Goal: Task Accomplishment & Management: Manage account settings

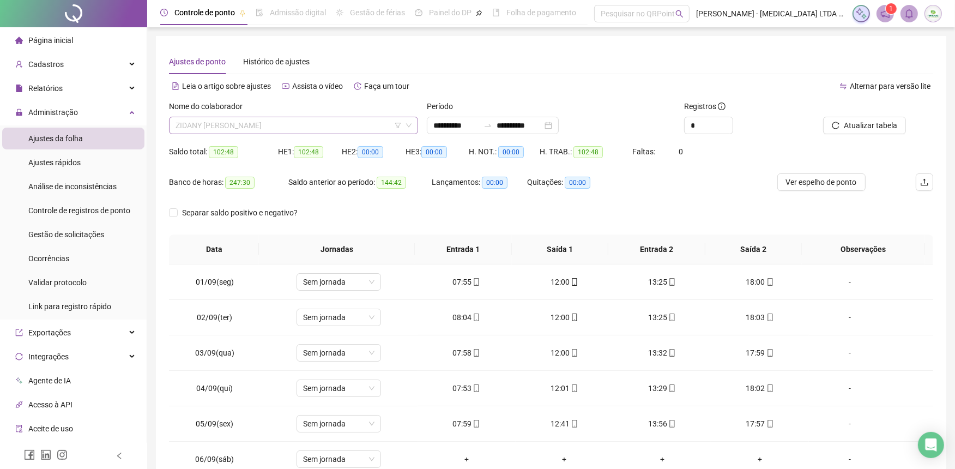
click at [304, 124] on span "ZIDANY [PERSON_NAME]" at bounding box center [293, 125] width 236 height 16
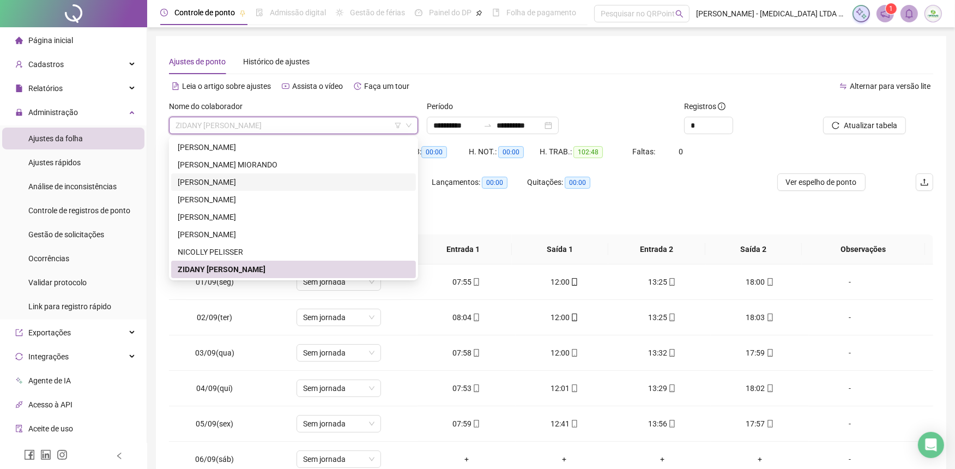
click at [226, 181] on div "[PERSON_NAME]" at bounding box center [294, 182] width 232 height 12
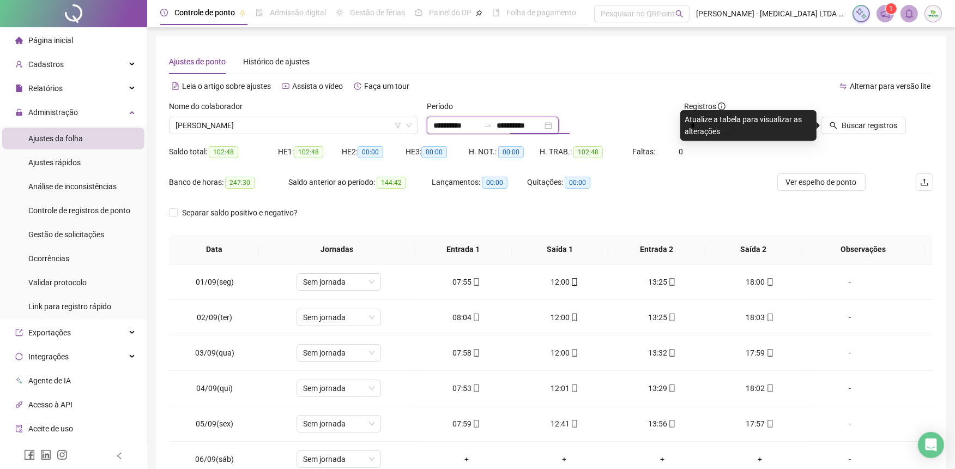
click at [542, 126] on input "**********" at bounding box center [519, 125] width 46 height 12
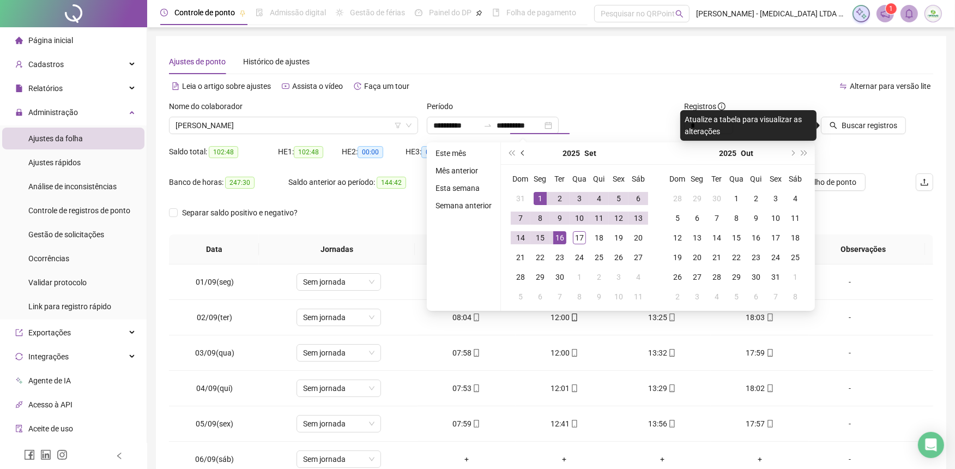
click at [521, 151] on span "prev-year" at bounding box center [523, 152] width 5 height 5
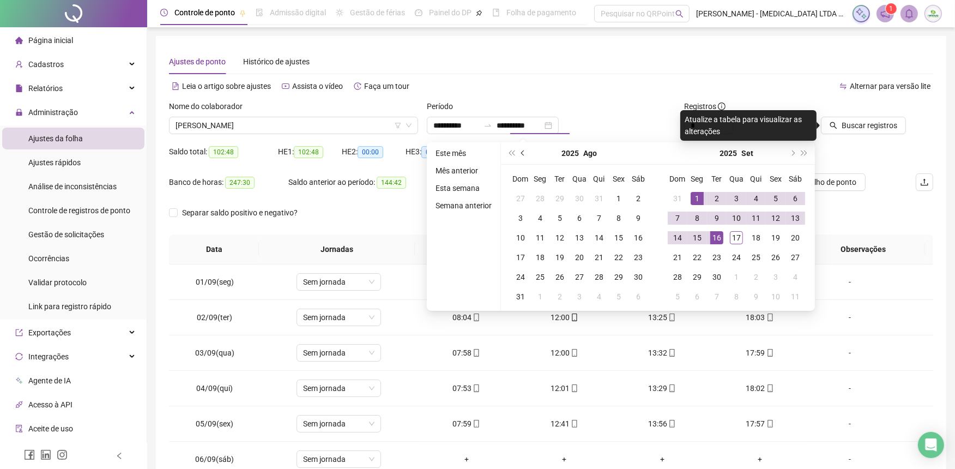
click at [521, 151] on span "prev-year" at bounding box center [523, 152] width 5 height 5
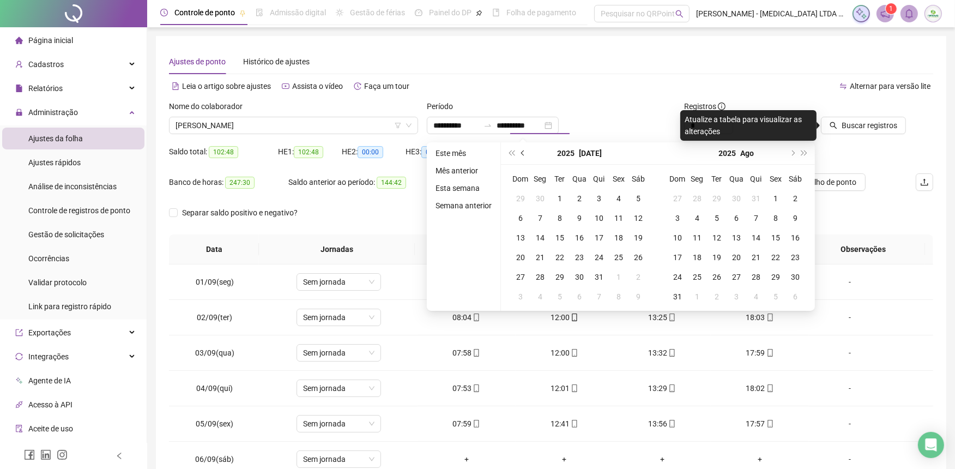
click at [521, 151] on span "prev-year" at bounding box center [523, 152] width 5 height 5
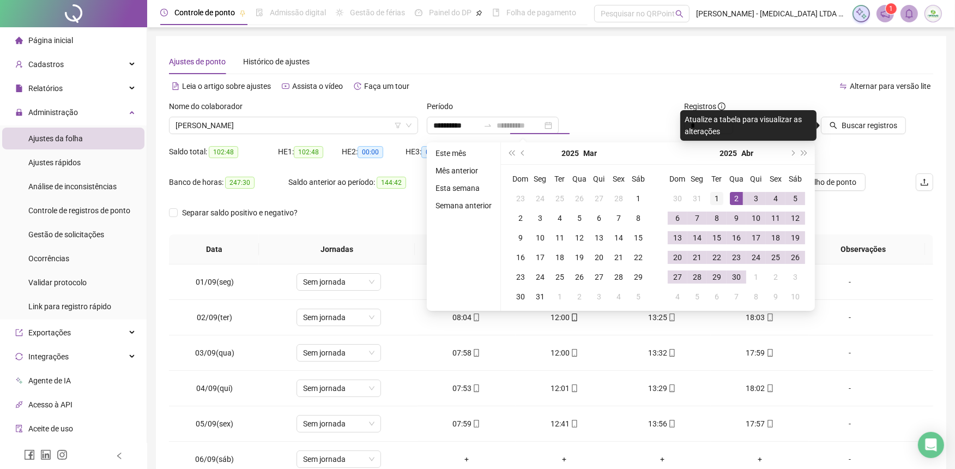
type input "**********"
click at [720, 196] on div "1" at bounding box center [716, 198] width 13 height 13
click at [739, 275] on div "30" at bounding box center [736, 276] width 13 height 13
type input "**********"
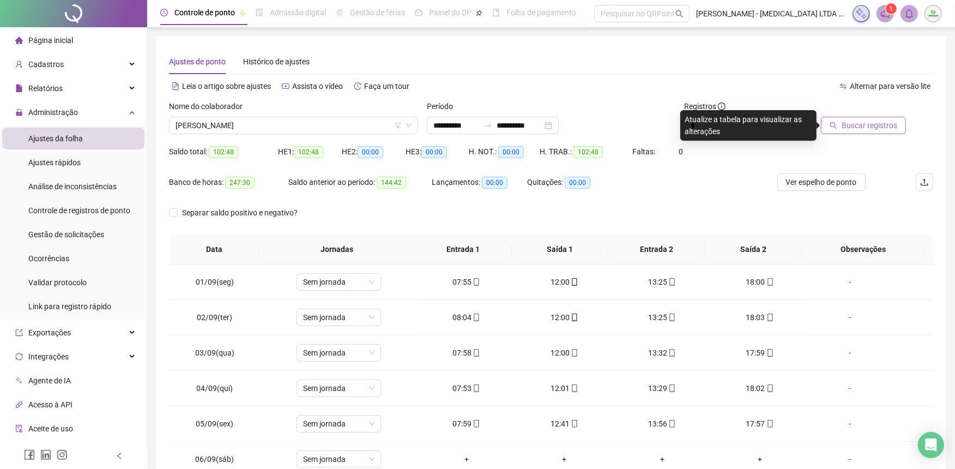
click at [854, 129] on span "Buscar registros" at bounding box center [869, 125] width 56 height 12
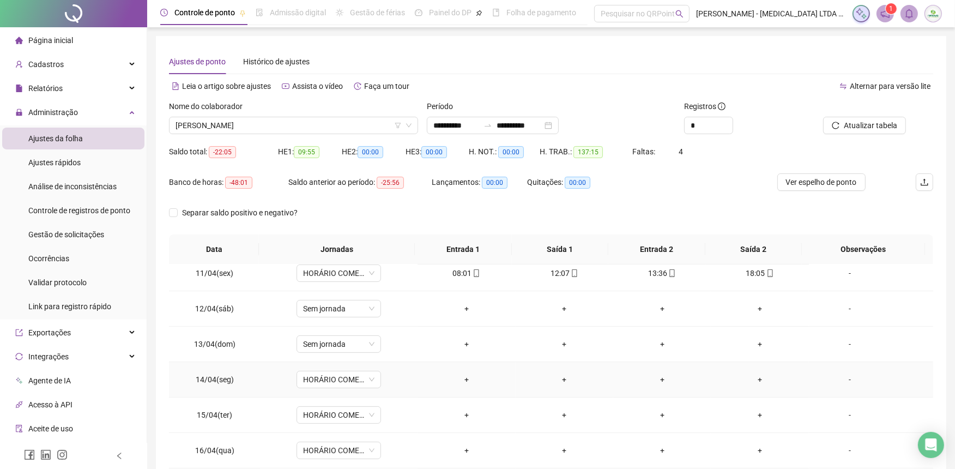
scroll to position [423, 0]
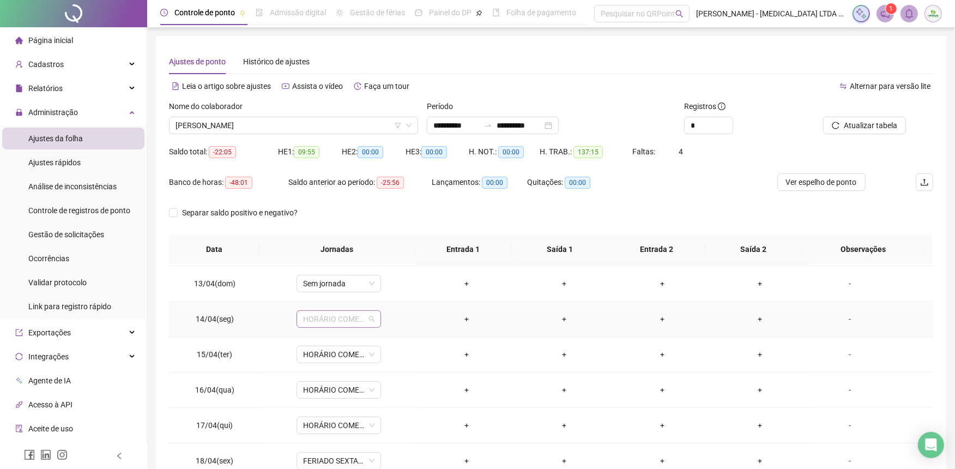
click at [372, 317] on span "HORÁRIO COMERCIAL 1" at bounding box center [338, 319] width 71 height 16
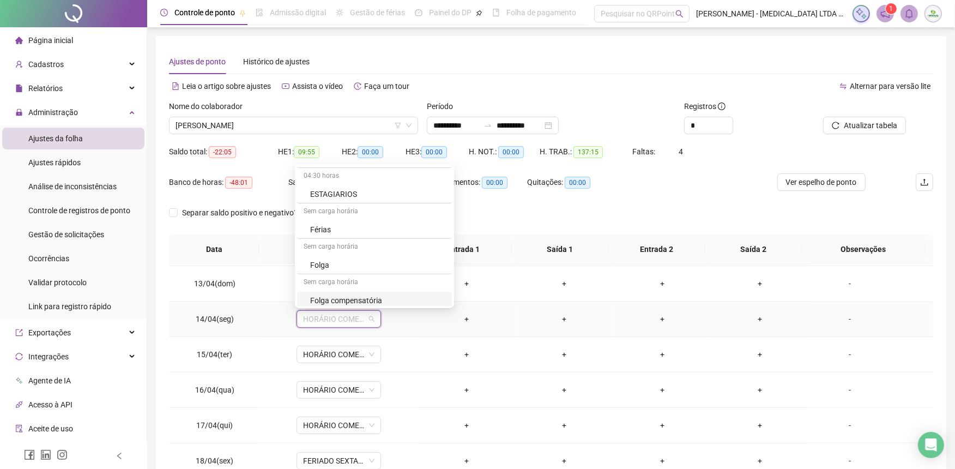
scroll to position [33, 0]
click at [379, 298] on div "Folga compensatória" at bounding box center [377, 301] width 135 height 12
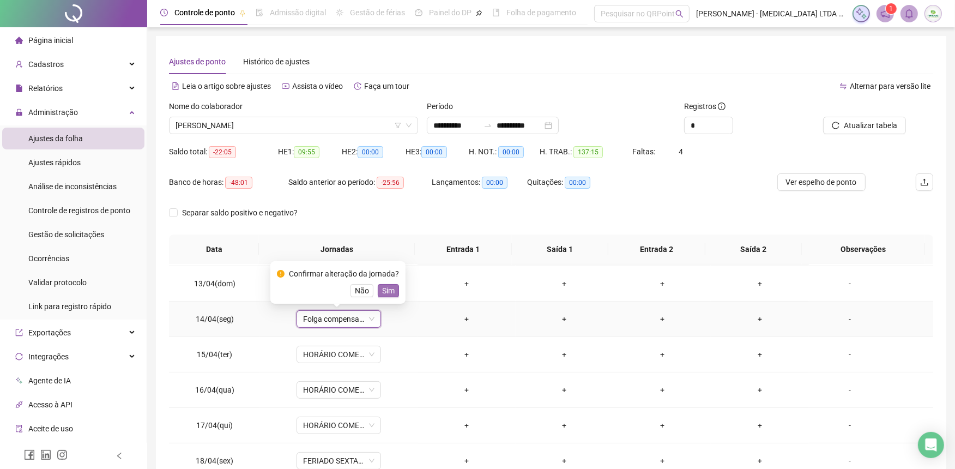
click at [385, 293] on span "Sim" at bounding box center [388, 290] width 13 height 12
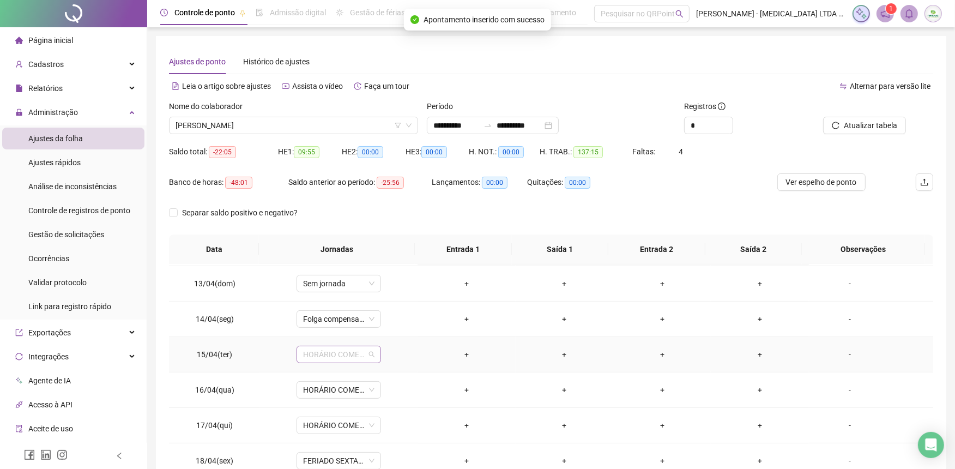
click at [369, 351] on span "HORÁRIO COMERCIAL 1" at bounding box center [338, 354] width 71 height 16
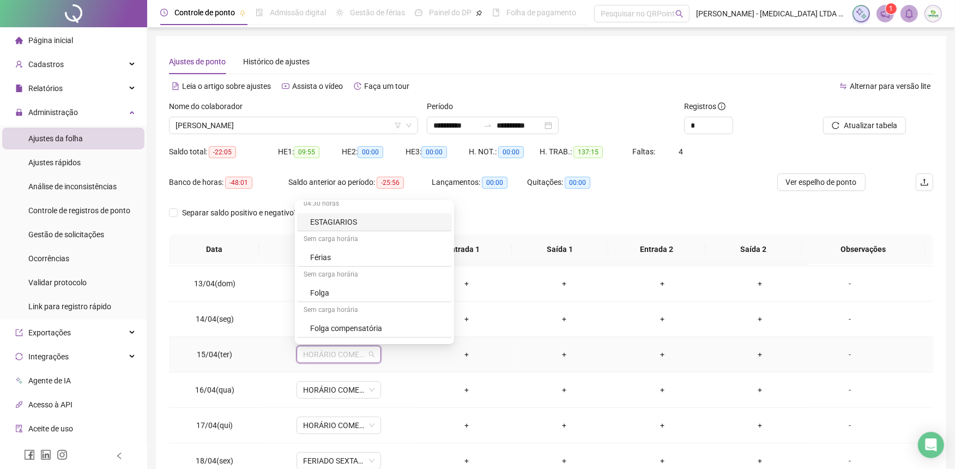
scroll to position [60, 0]
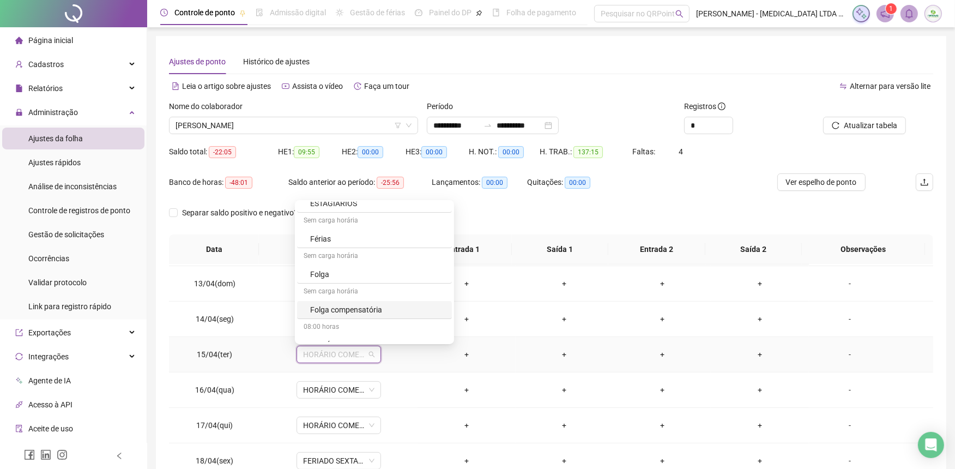
click at [374, 314] on div "Folga compensatória" at bounding box center [377, 310] width 135 height 12
click at [382, 326] on span "Sim" at bounding box center [388, 326] width 13 height 12
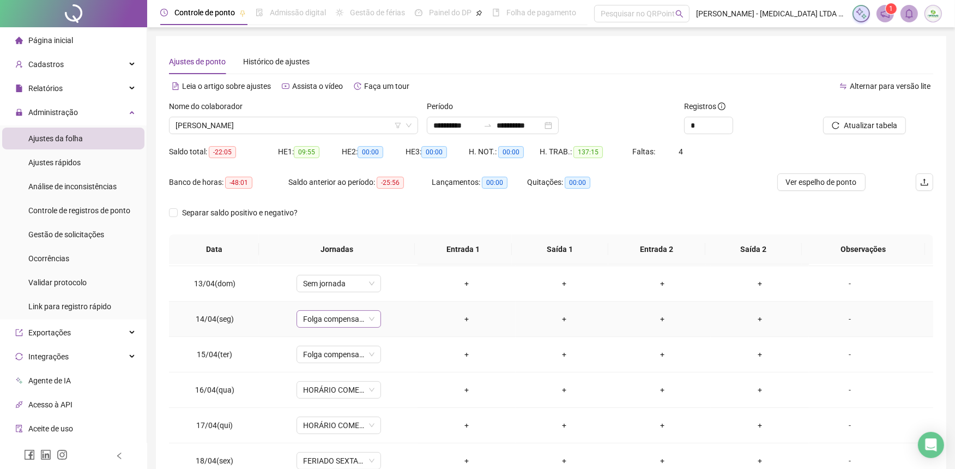
scroll to position [37, 0]
click at [373, 321] on div "Folga compensatória" at bounding box center [338, 318] width 84 height 17
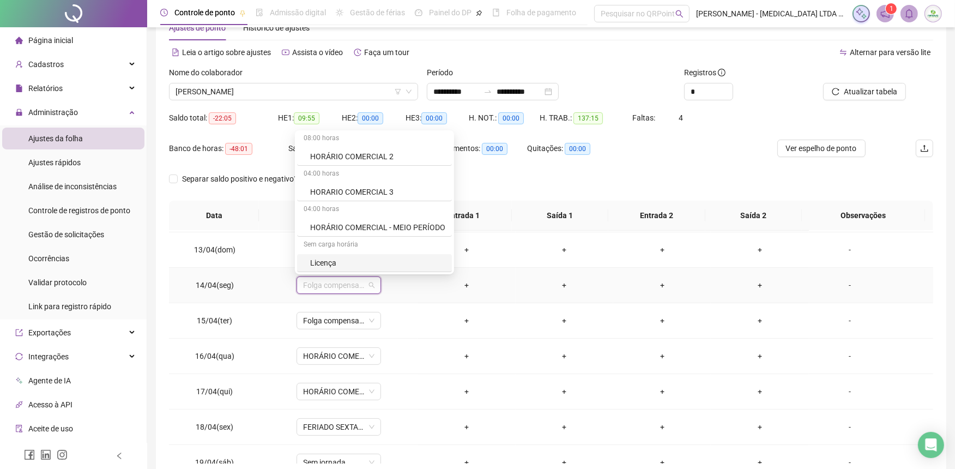
scroll to position [88, 0]
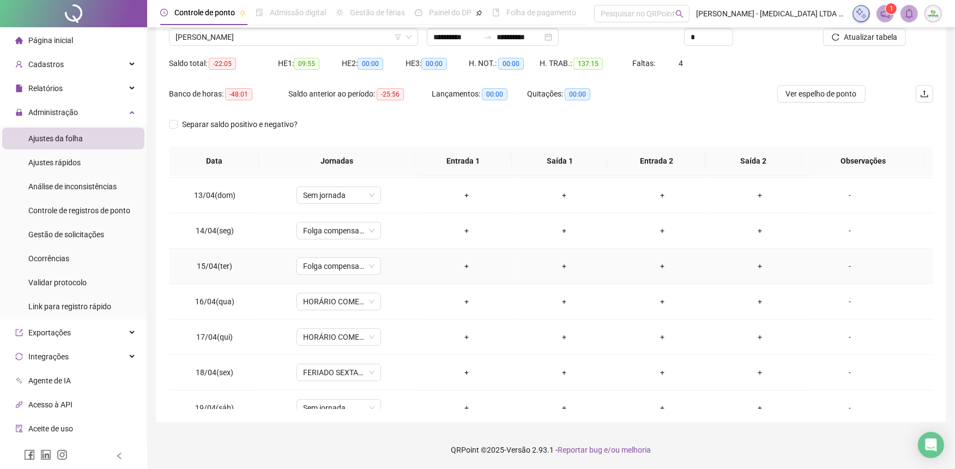
click at [417, 263] on td "+" at bounding box center [466, 265] width 98 height 35
click at [372, 230] on span "Folga compensatória" at bounding box center [338, 230] width 71 height 16
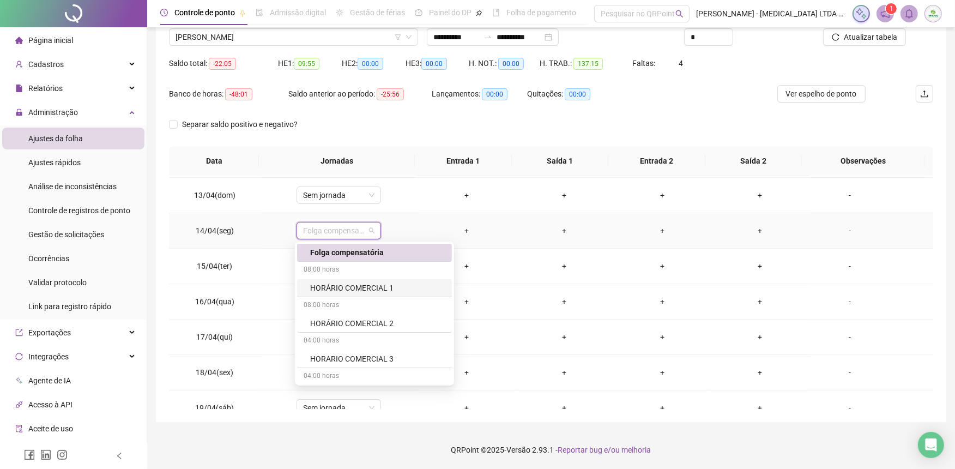
scroll to position [215, 0]
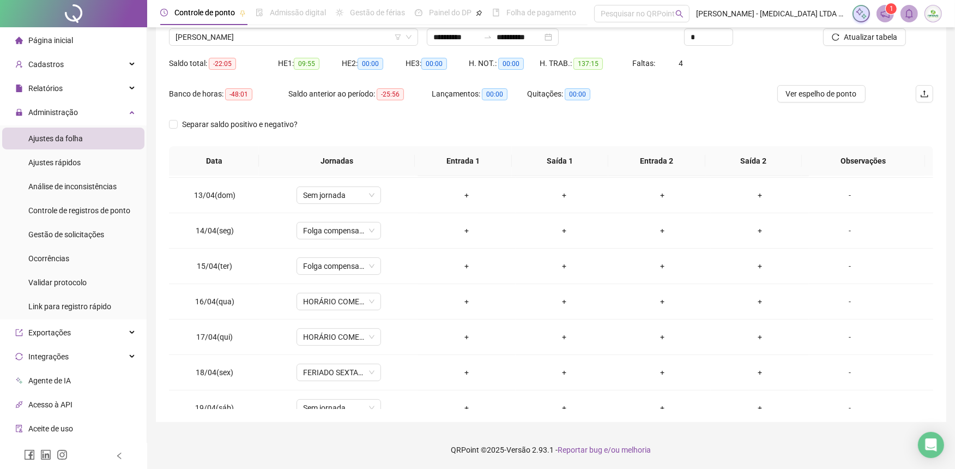
click at [164, 309] on div "**********" at bounding box center [551, 185] width 790 height 474
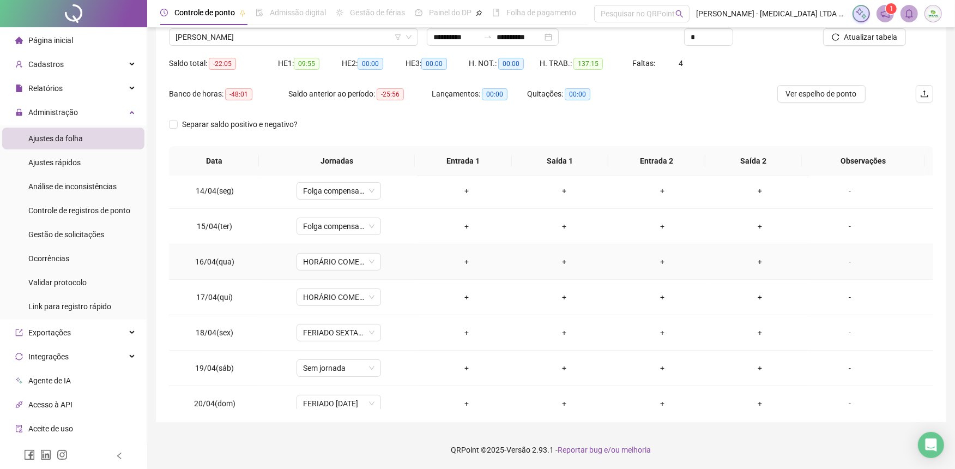
scroll to position [484, 0]
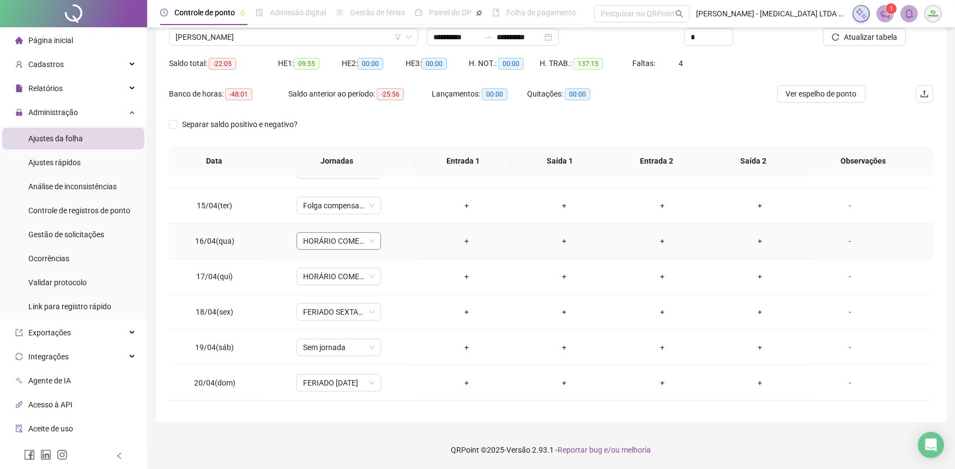
click at [373, 242] on div "HORÁRIO COMERCIAL 1" at bounding box center [338, 240] width 84 height 17
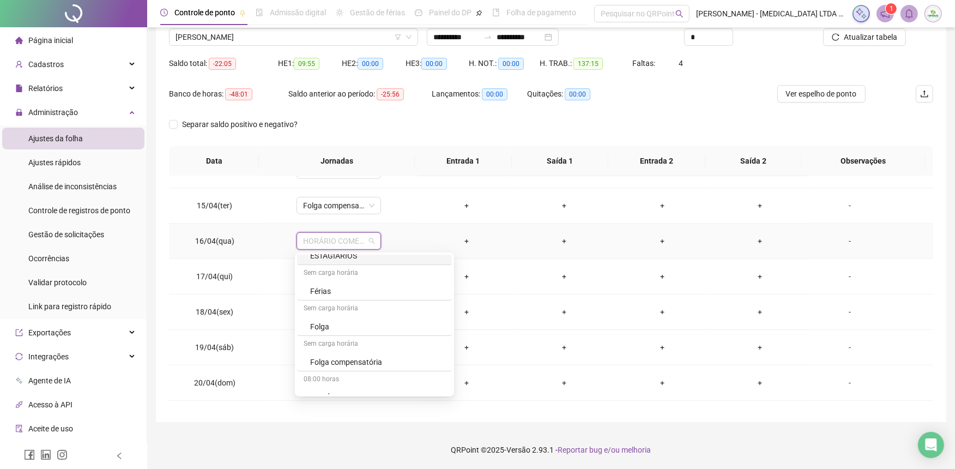
scroll to position [121, 0]
click at [385, 263] on div "Folga" at bounding box center [377, 266] width 135 height 12
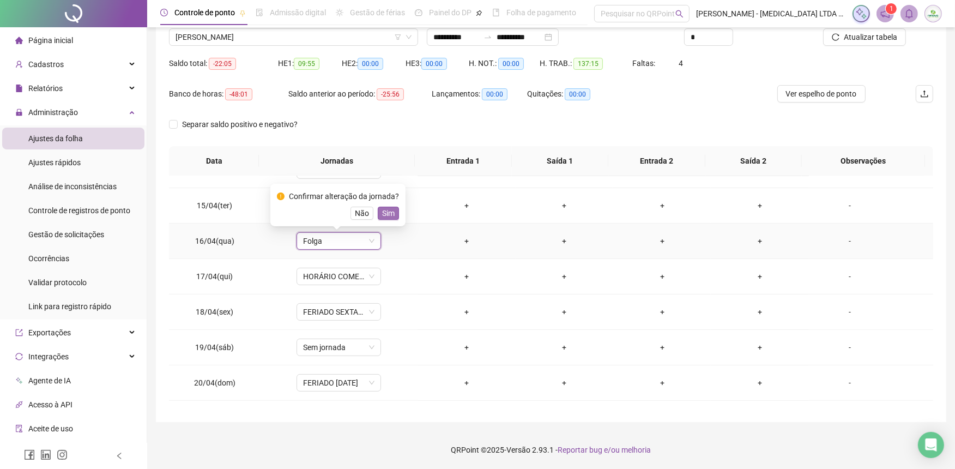
click at [388, 216] on span "Sim" at bounding box center [388, 213] width 13 height 12
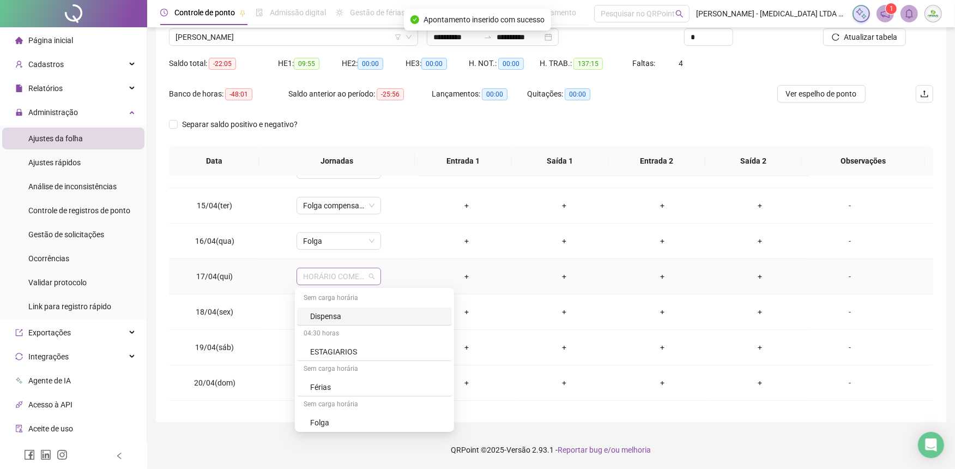
click at [351, 278] on span "HORÁRIO COMERCIAL 1" at bounding box center [338, 276] width 71 height 16
click at [340, 362] on div "Folga" at bounding box center [377, 362] width 135 height 12
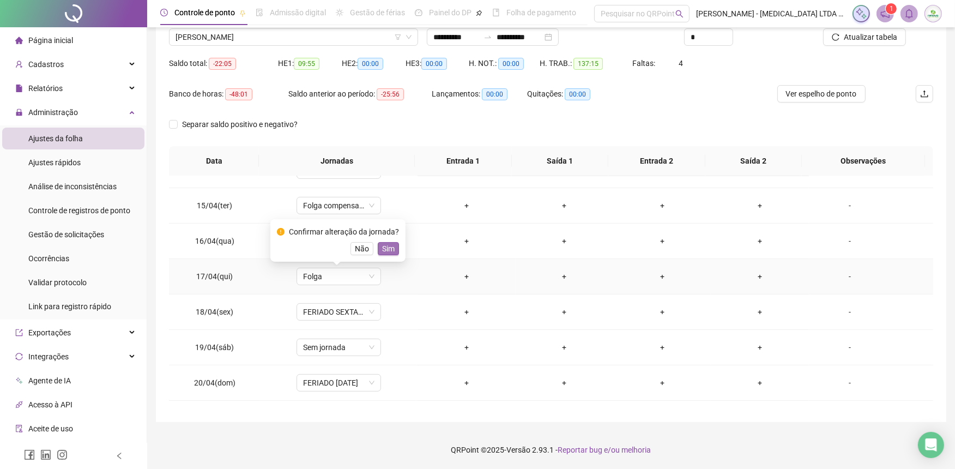
click at [396, 248] on button "Sim" at bounding box center [388, 248] width 21 height 13
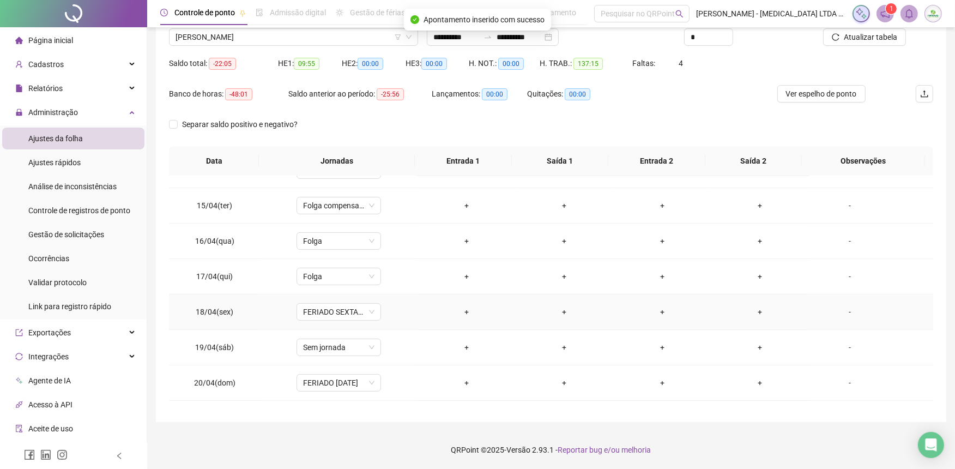
scroll to position [423, 0]
